Goal: Navigation & Orientation: Find specific page/section

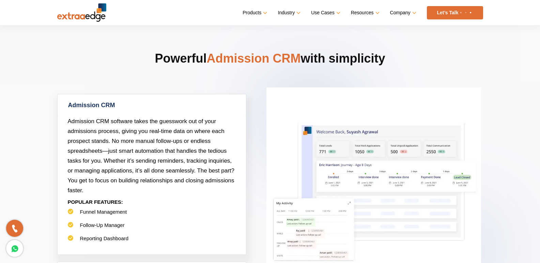
scroll to position [272, 0]
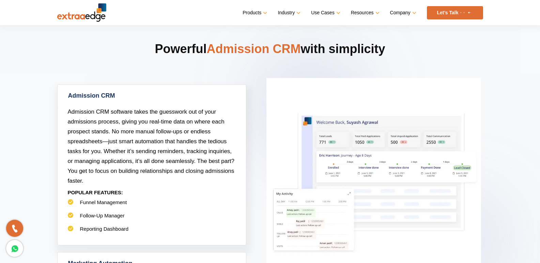
click at [82, 14] on img at bounding box center [81, 12] width 49 height 18
